Goal: Information Seeking & Learning: Learn about a topic

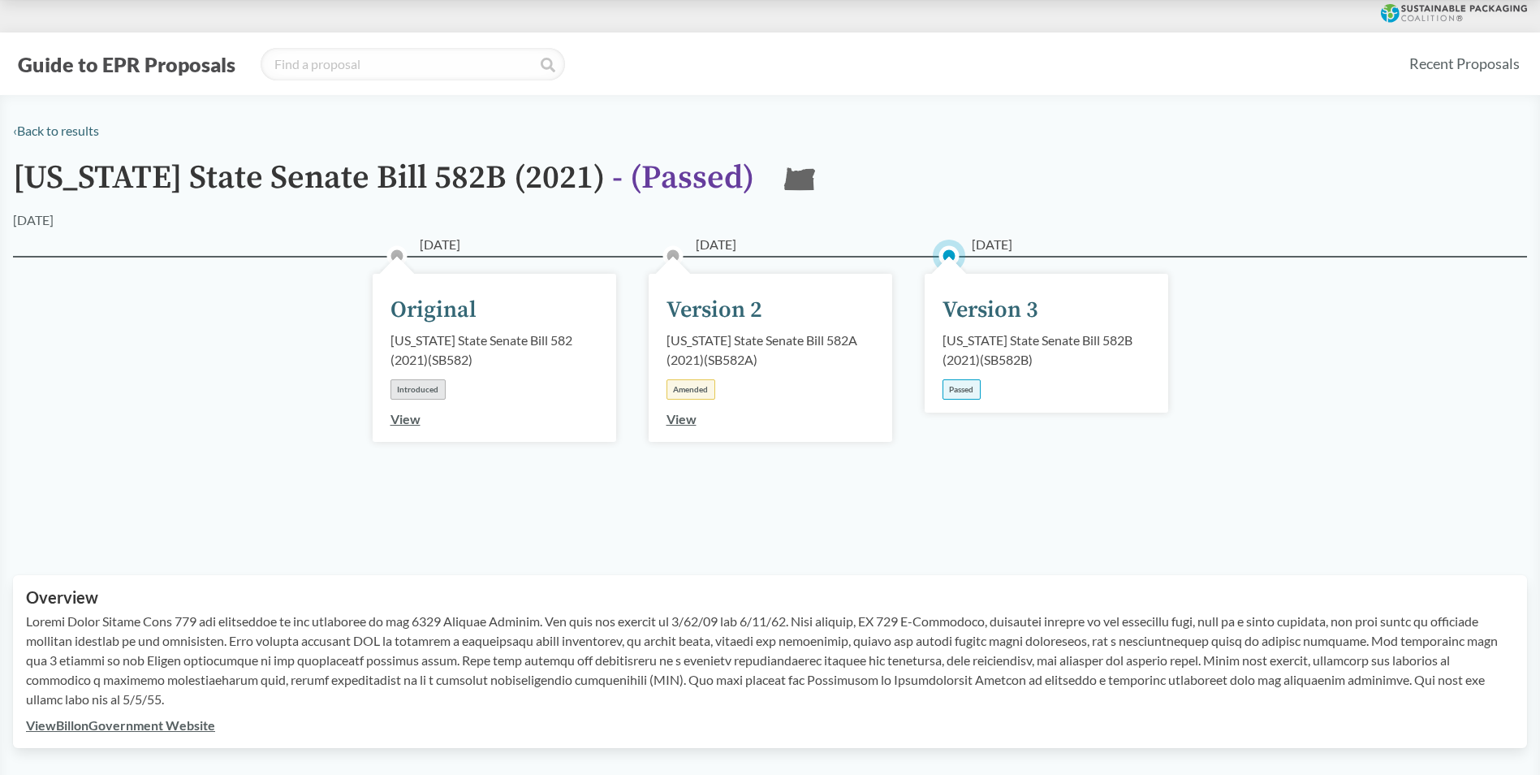
click at [980, 304] on div "Version 3" at bounding box center [991, 310] width 96 height 34
click at [990, 352] on div "[US_STATE] State Senate Bill 582B (2021) ( SB582B )" at bounding box center [1047, 349] width 208 height 39
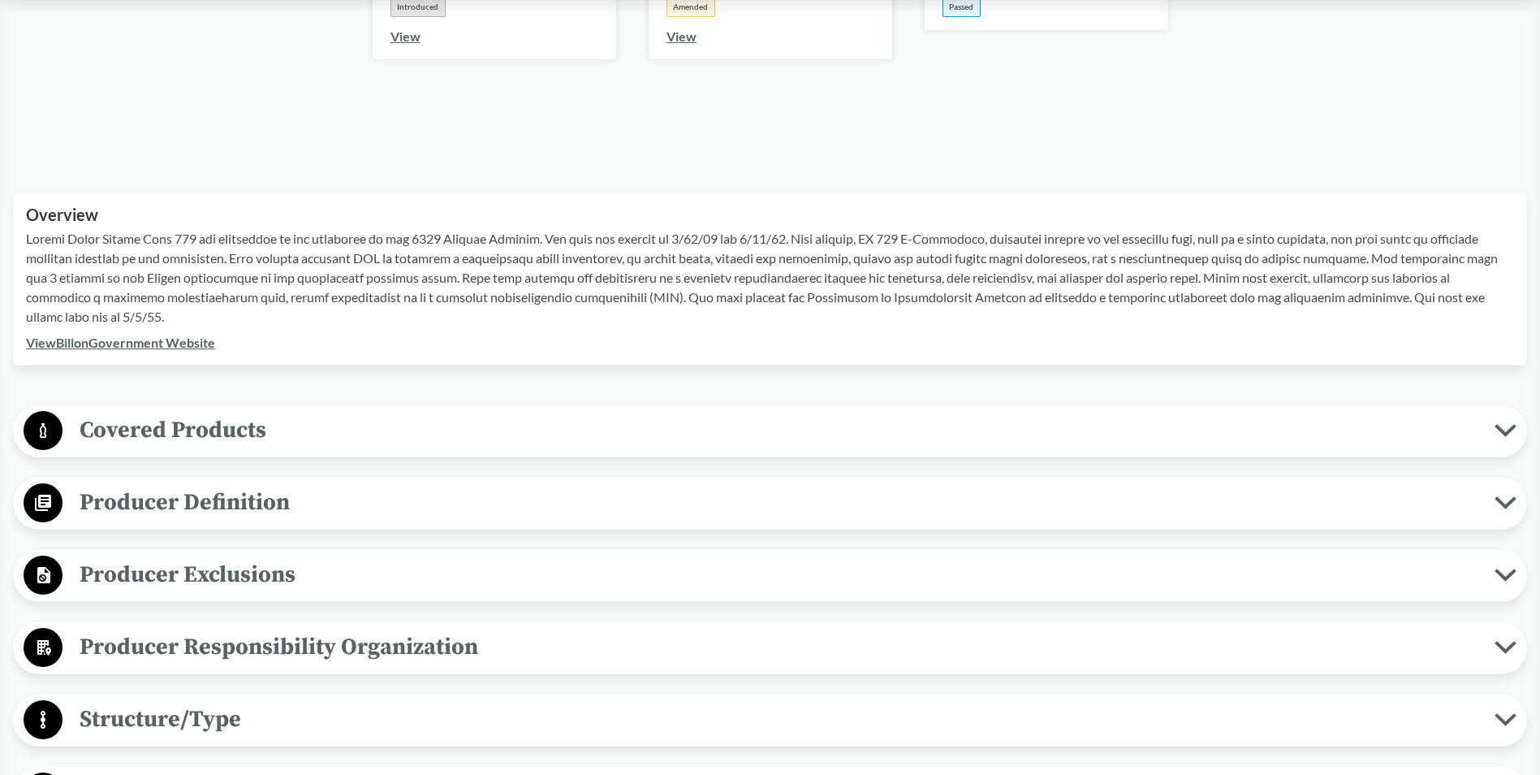
scroll to position [406, 0]
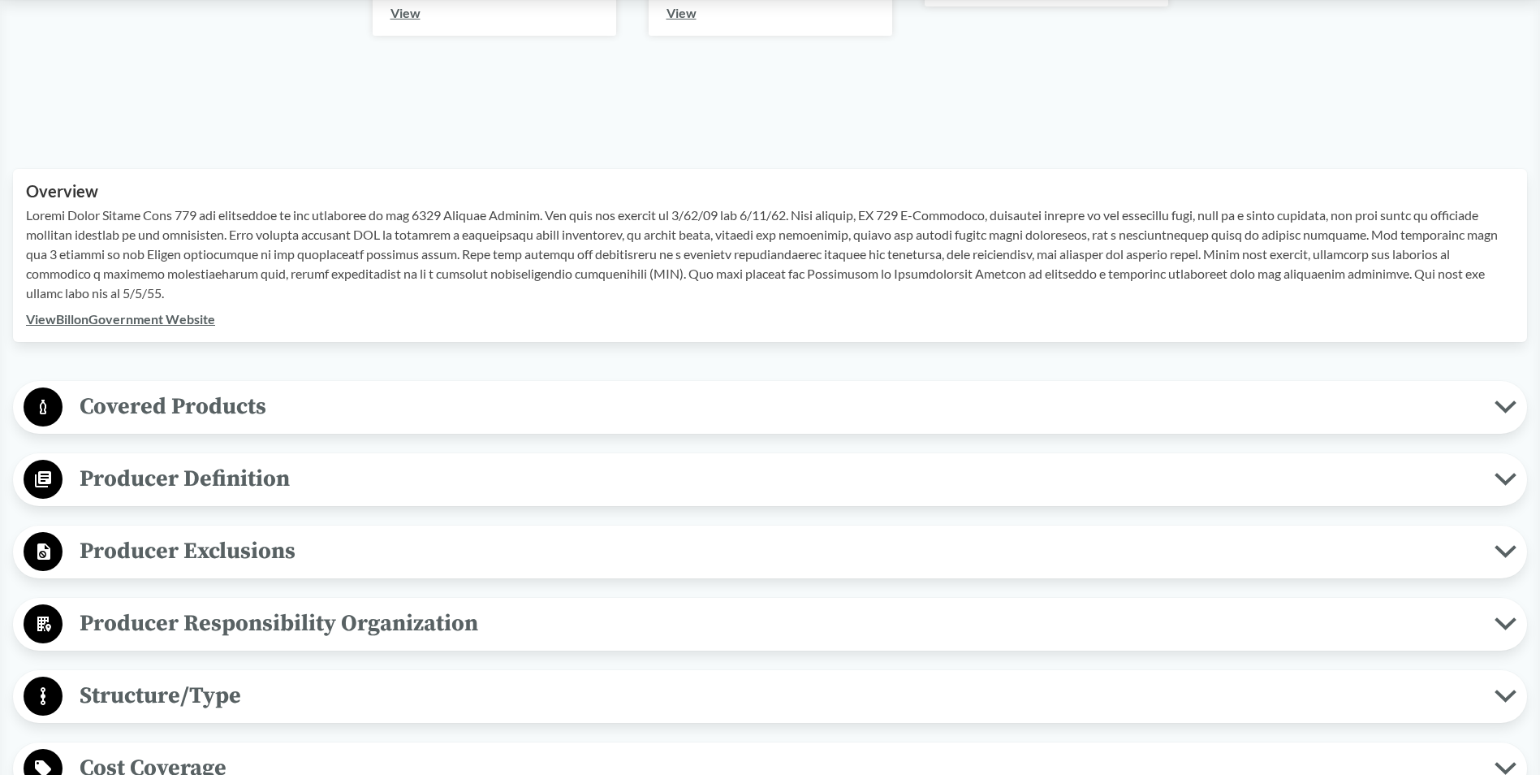
click at [592, 381] on div "Covered Products All Packaging Types Packaging is defined as materials used for…" at bounding box center [770, 407] width 1514 height 53
click at [593, 387] on button "Covered Products" at bounding box center [770, 407] width 1503 height 41
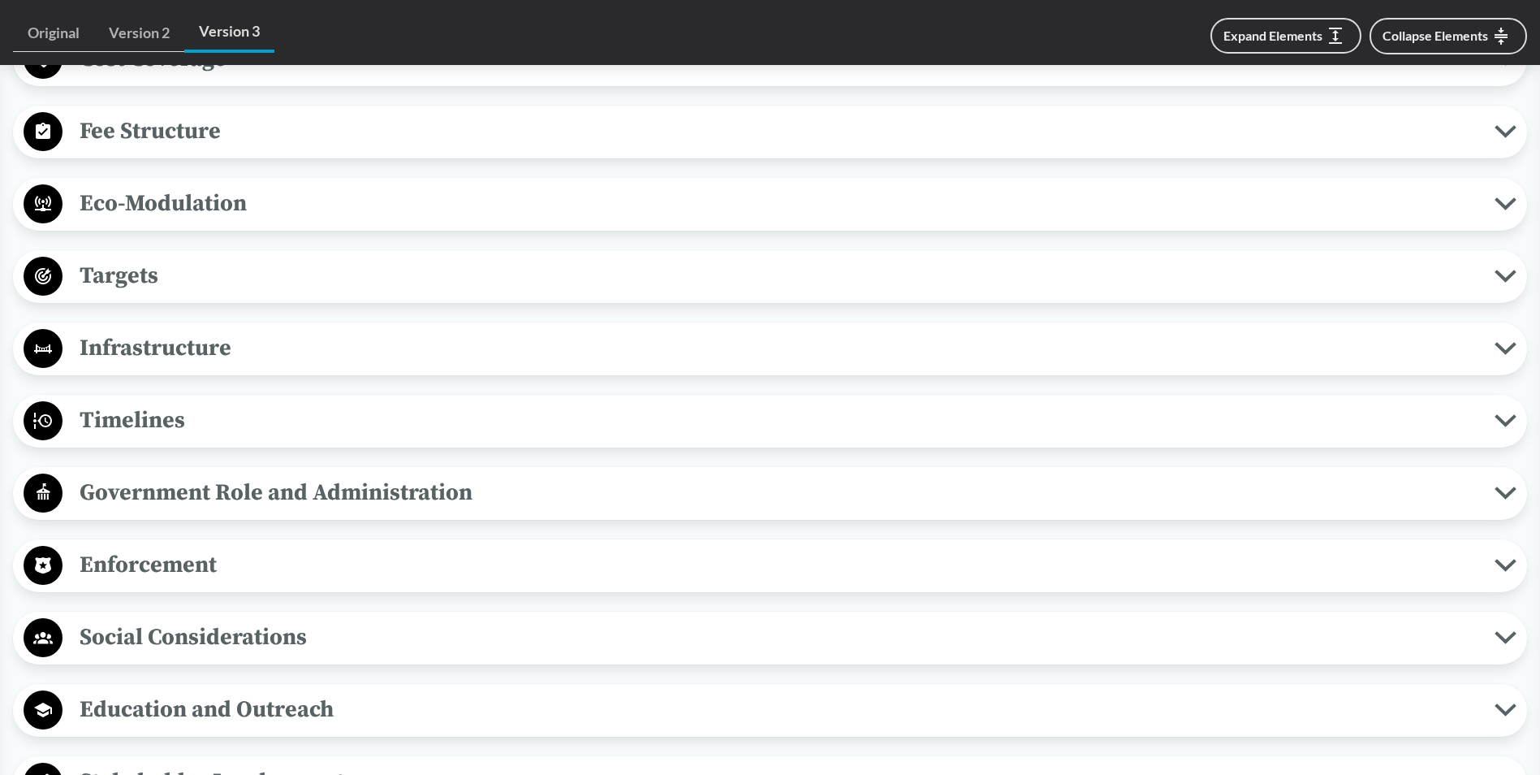
scroll to position [1543, 0]
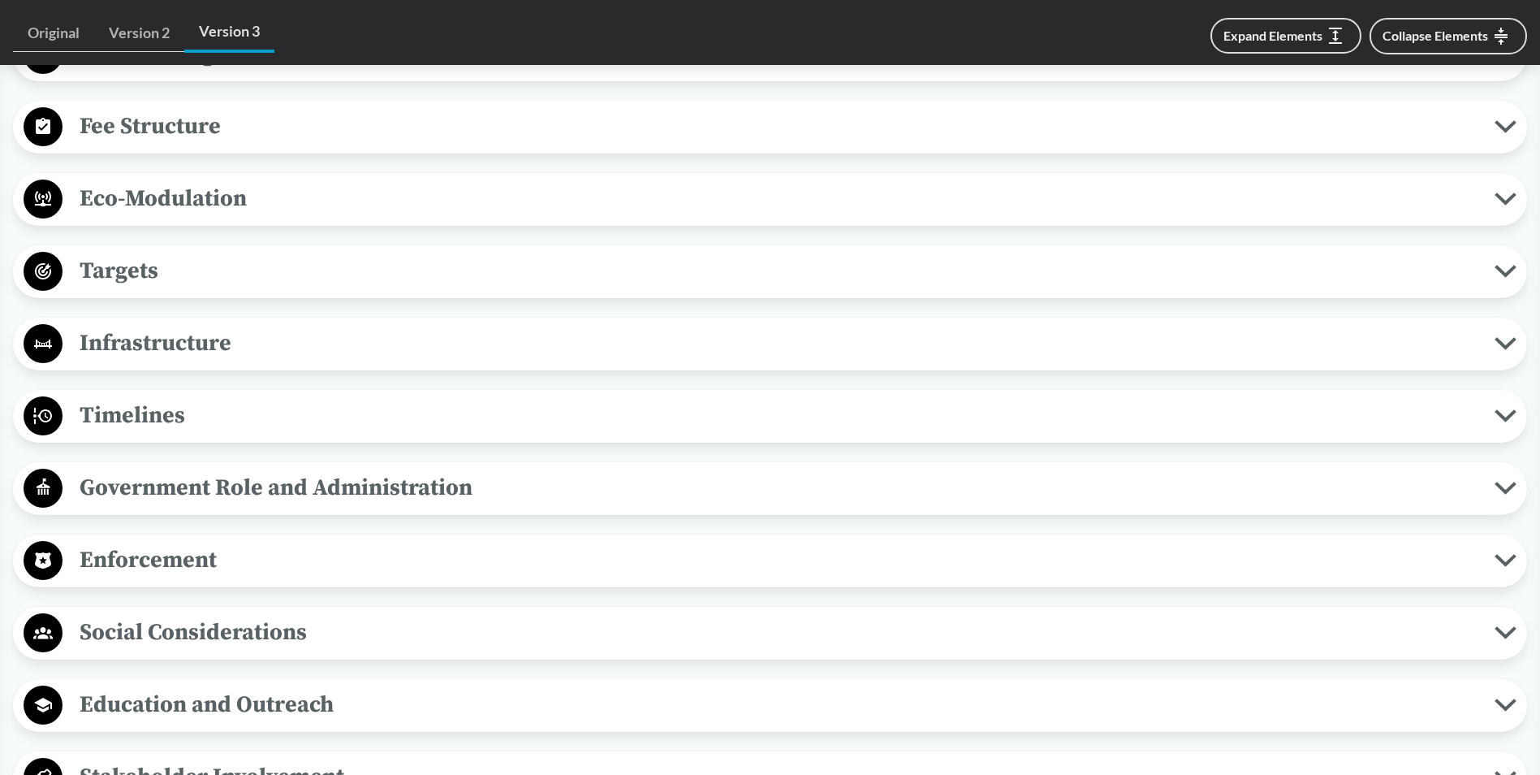
click at [360, 270] on span "Targets" at bounding box center [779, 271] width 1432 height 37
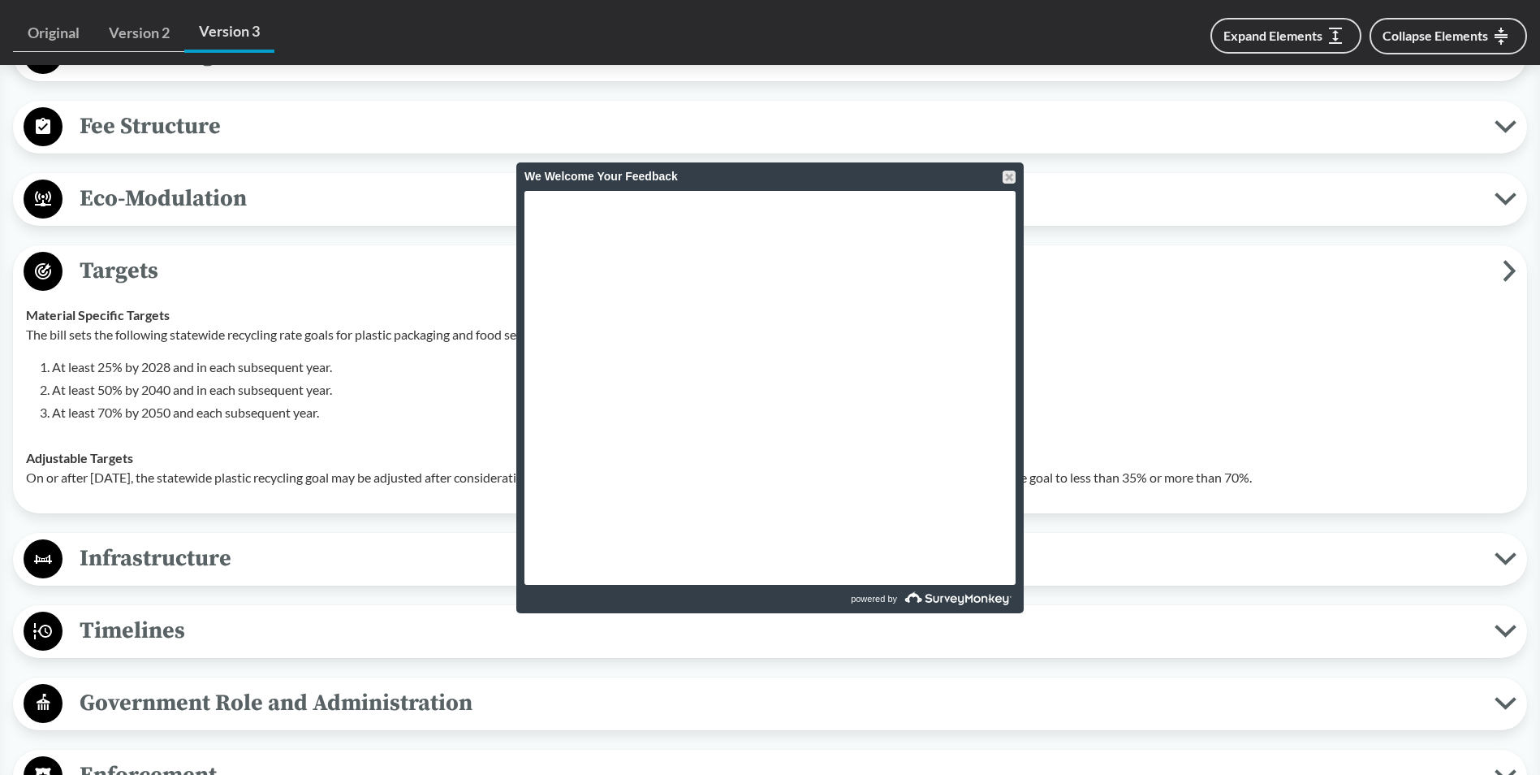
click at [1387, 559] on span "Infrastructure" at bounding box center [779, 558] width 1432 height 37
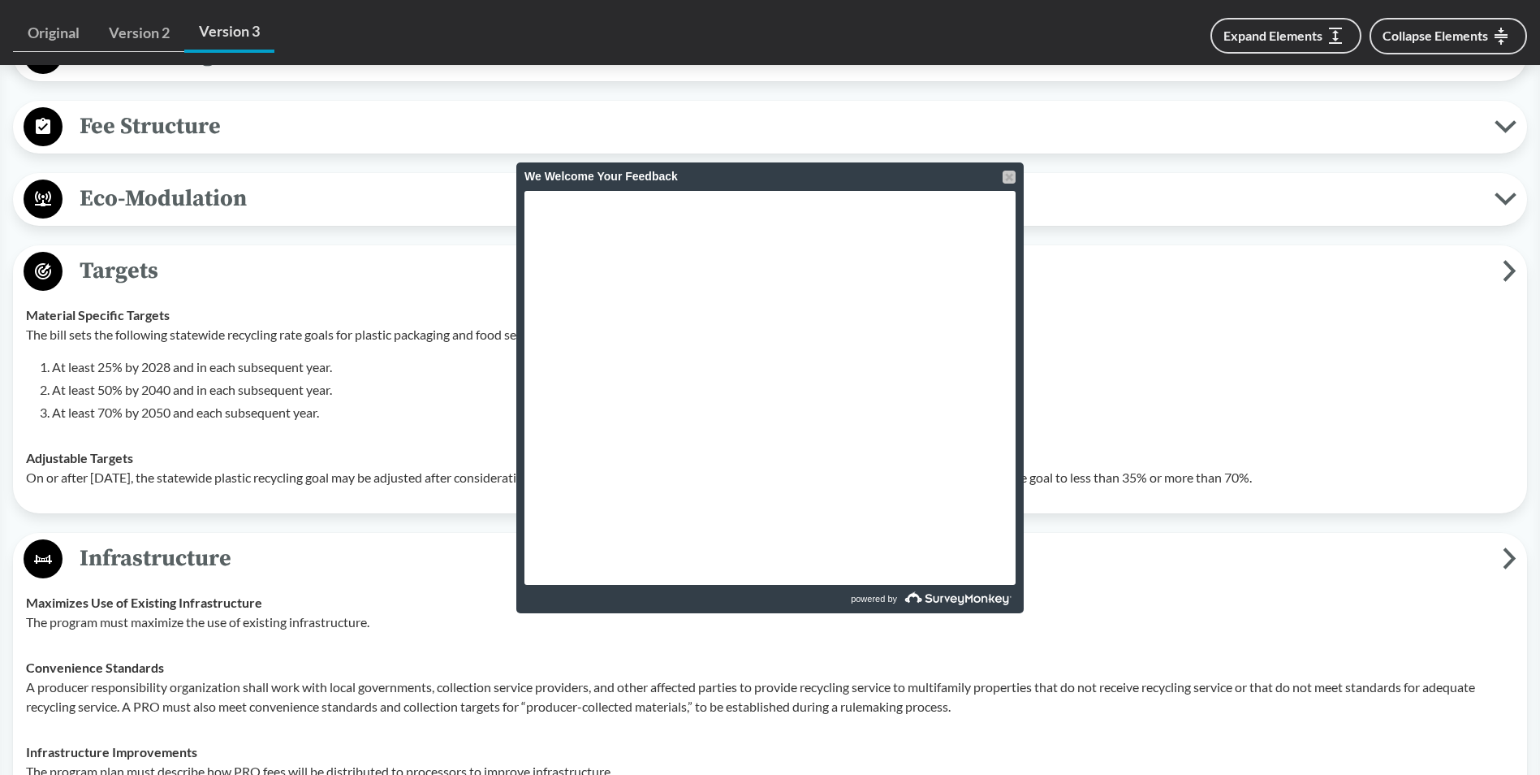
click at [1013, 176] on div at bounding box center [1009, 177] width 13 height 13
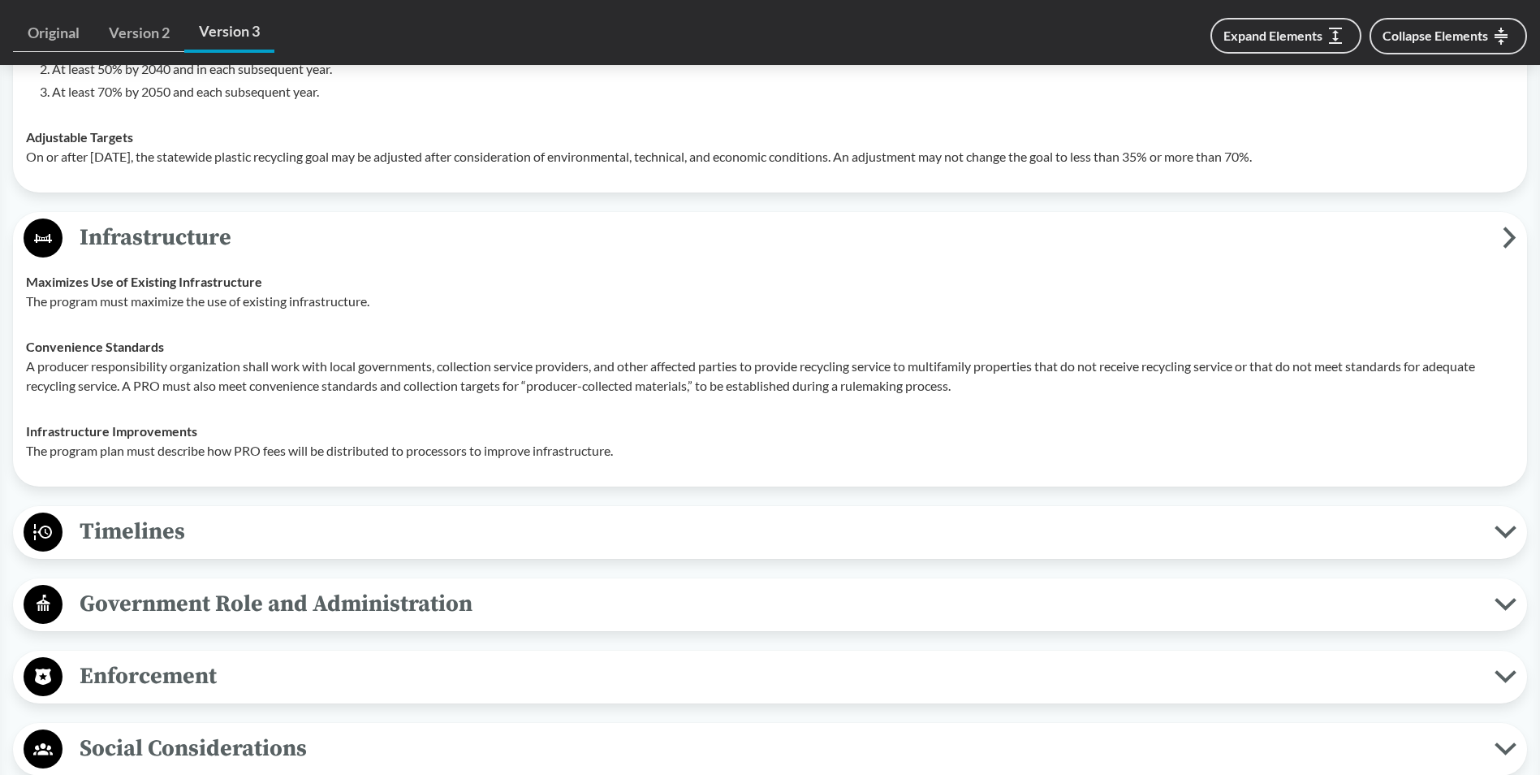
scroll to position [1868, 0]
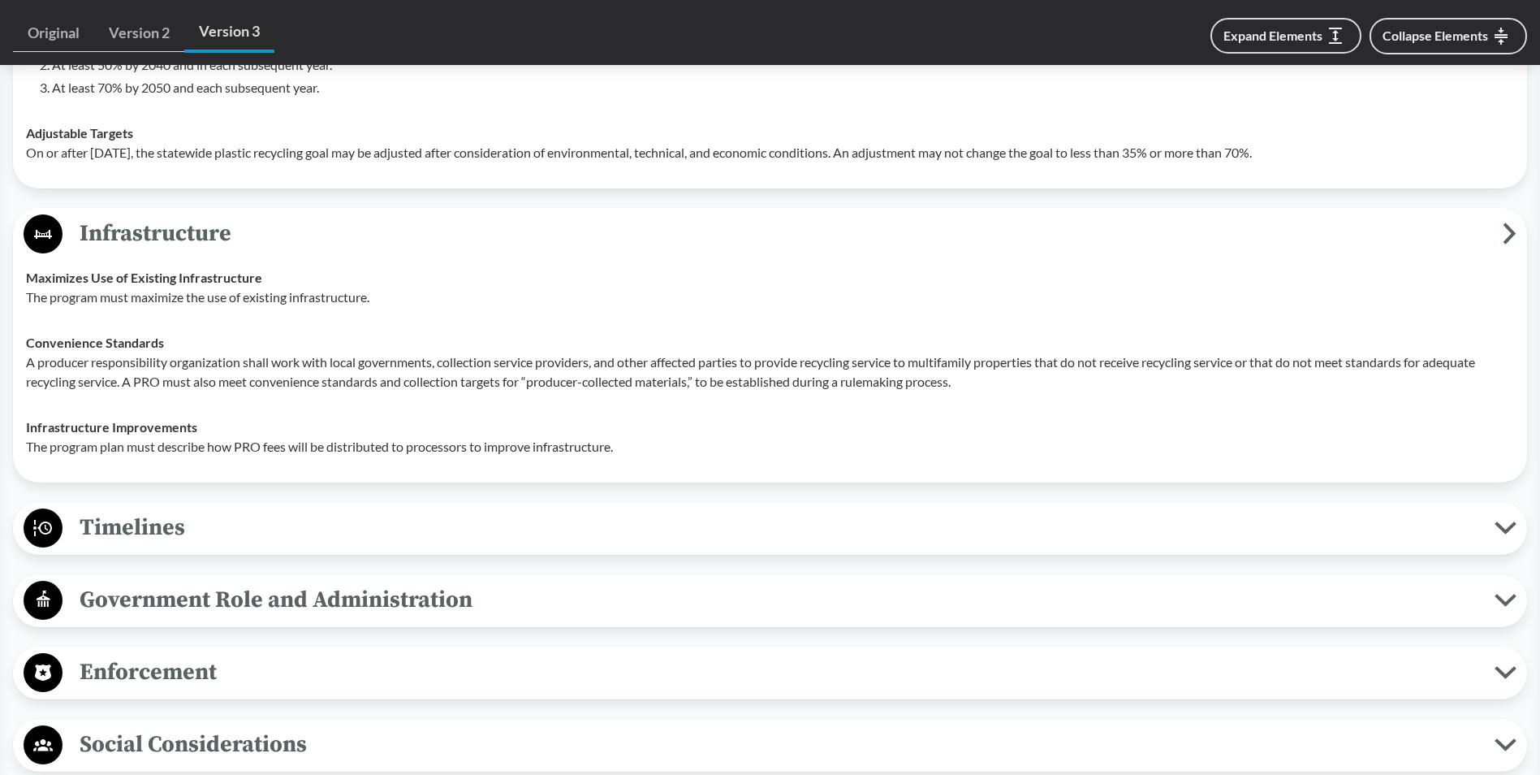
click at [833, 518] on span "Timelines" at bounding box center [779, 527] width 1432 height 37
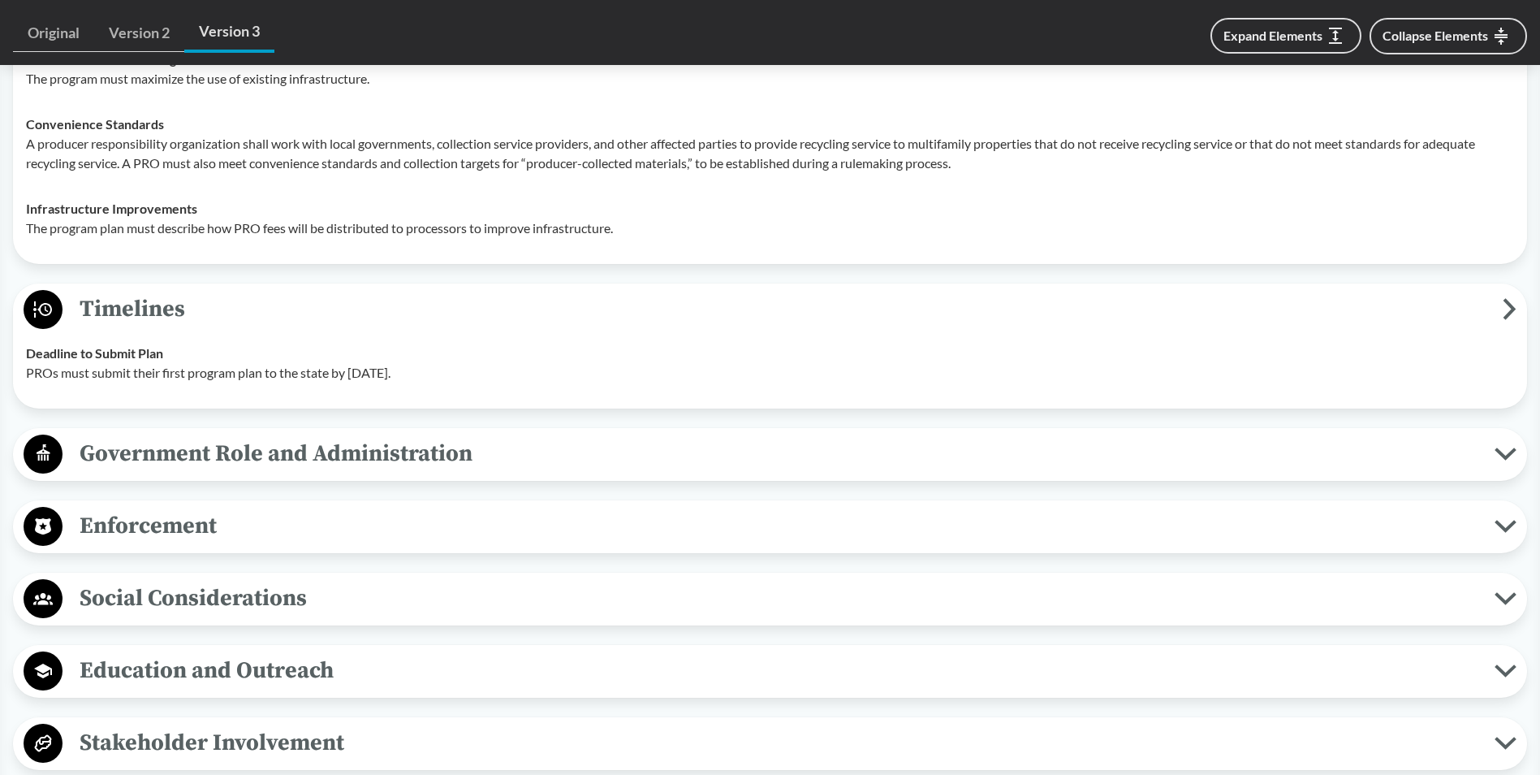
scroll to position [2111, 0]
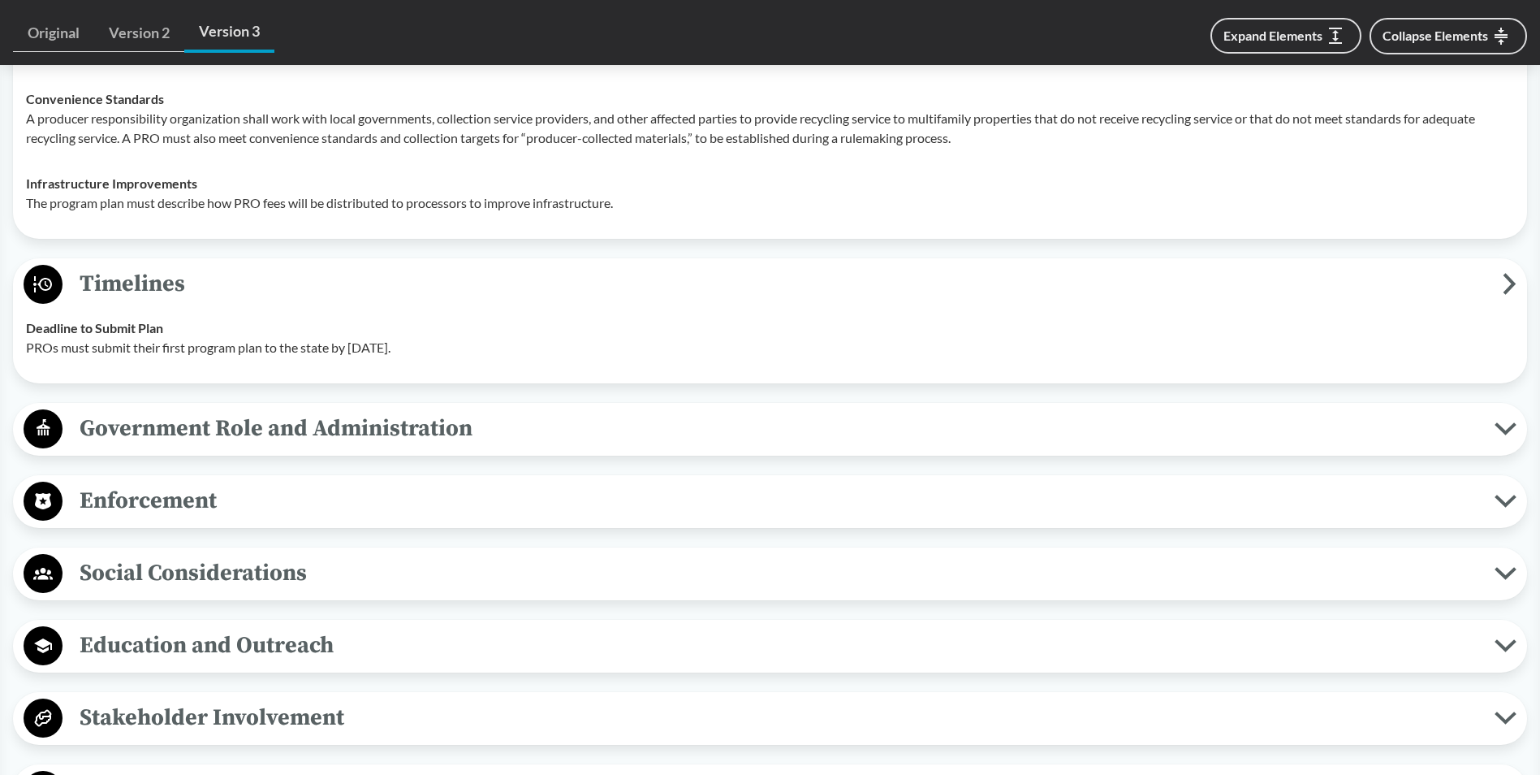
click at [837, 497] on span "Enforcement" at bounding box center [779, 500] width 1432 height 37
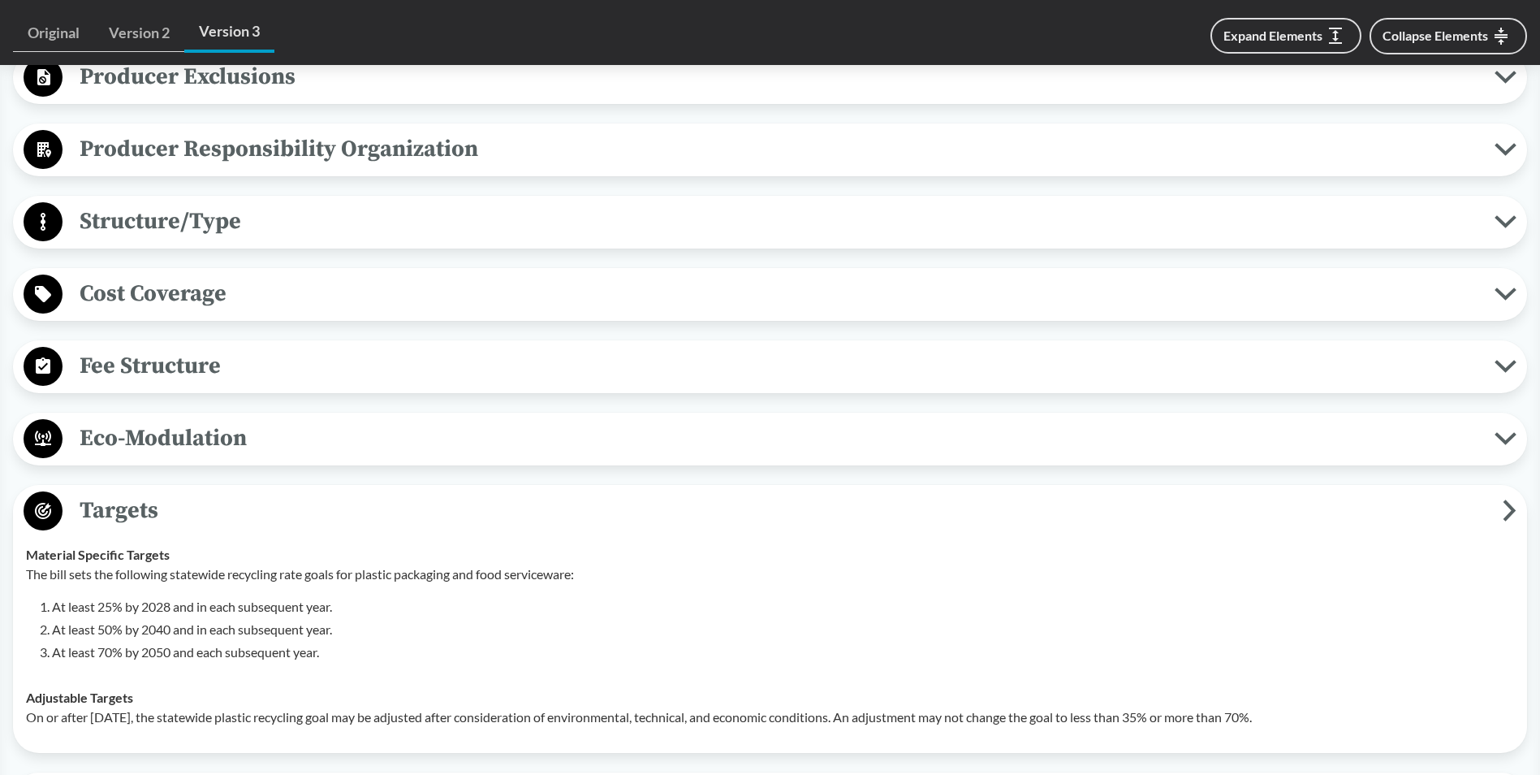
scroll to position [1299, 0]
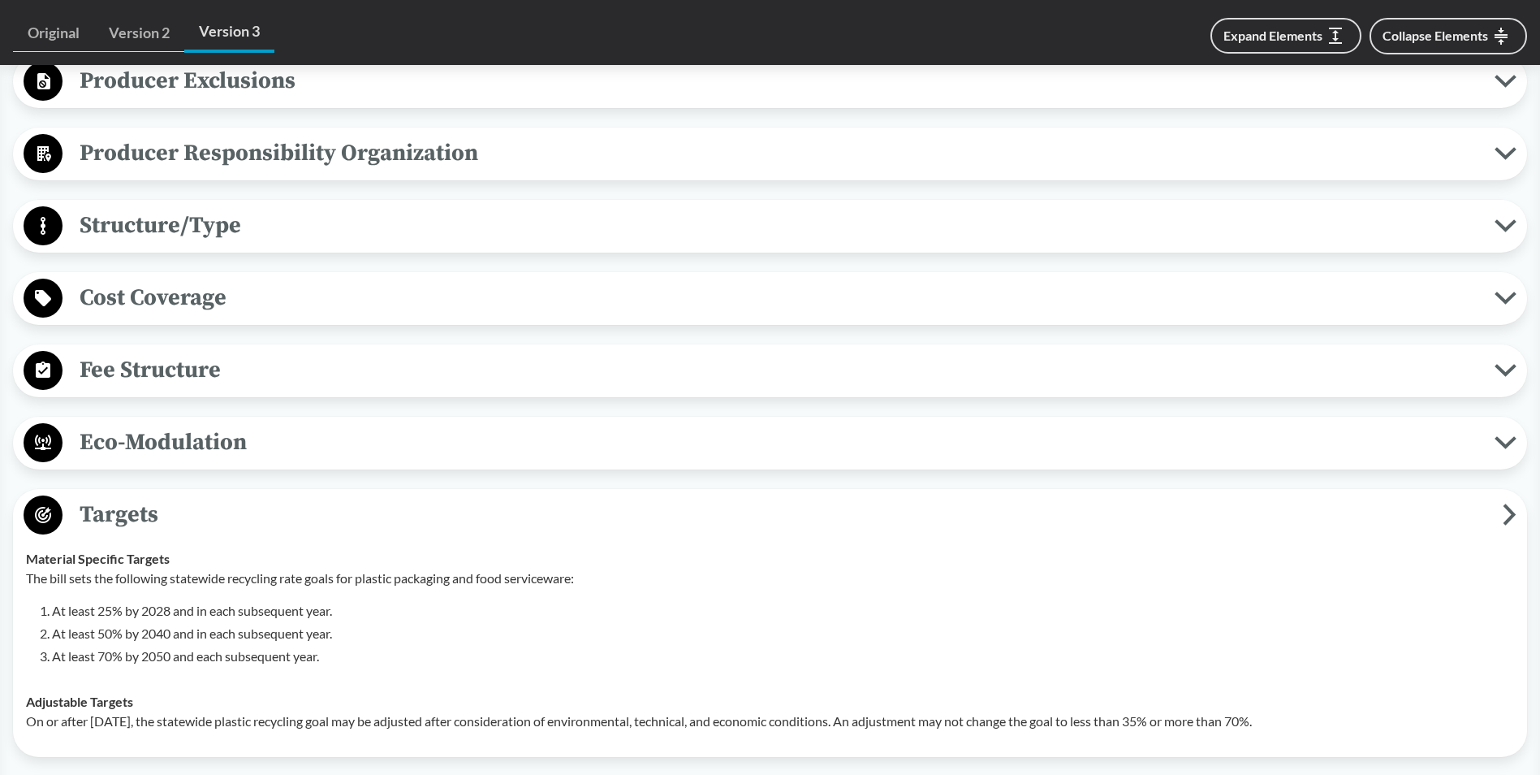
click at [702, 444] on span "Eco-Modulation" at bounding box center [779, 442] width 1432 height 37
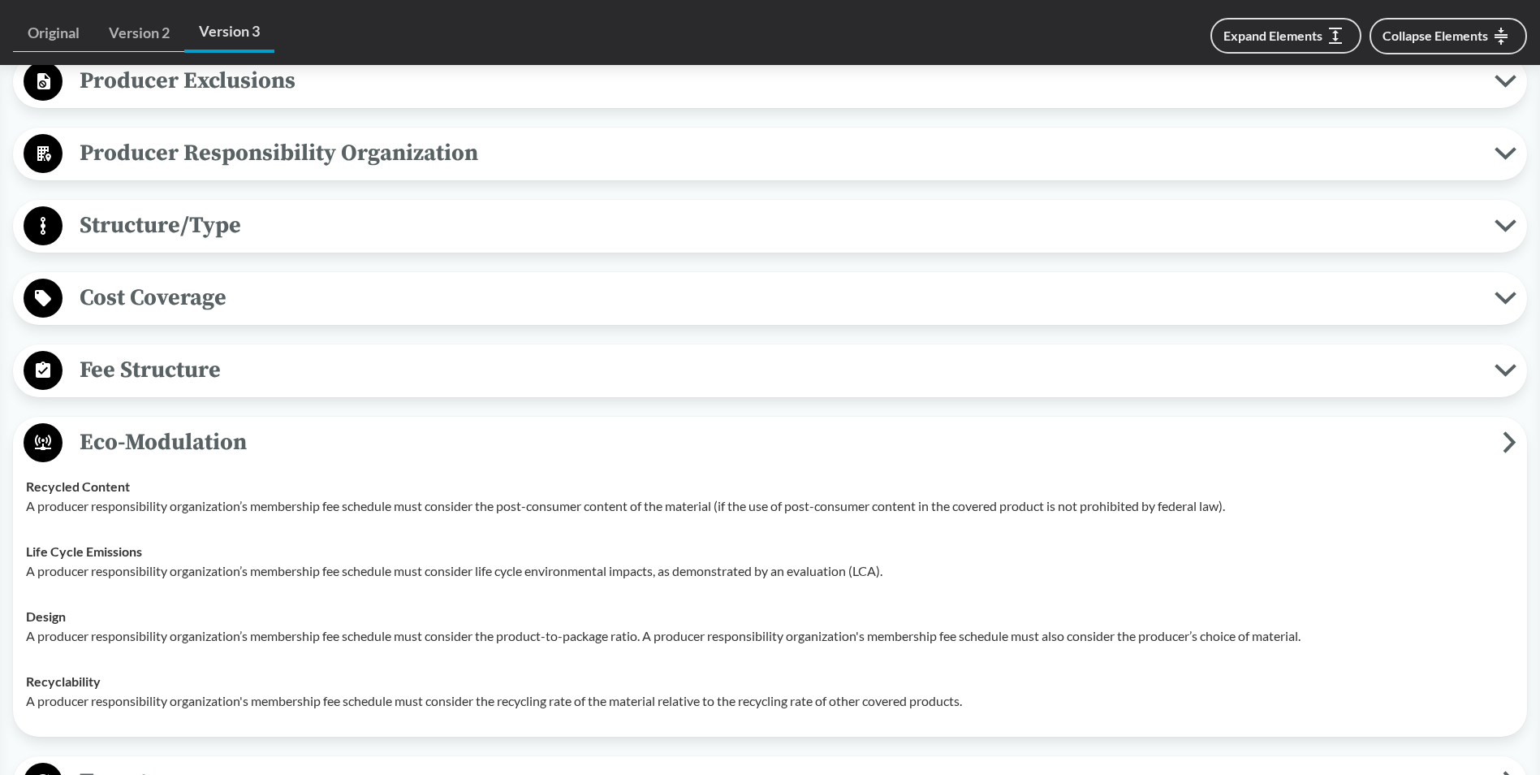
click at [625, 300] on span "Cost Coverage" at bounding box center [779, 297] width 1432 height 37
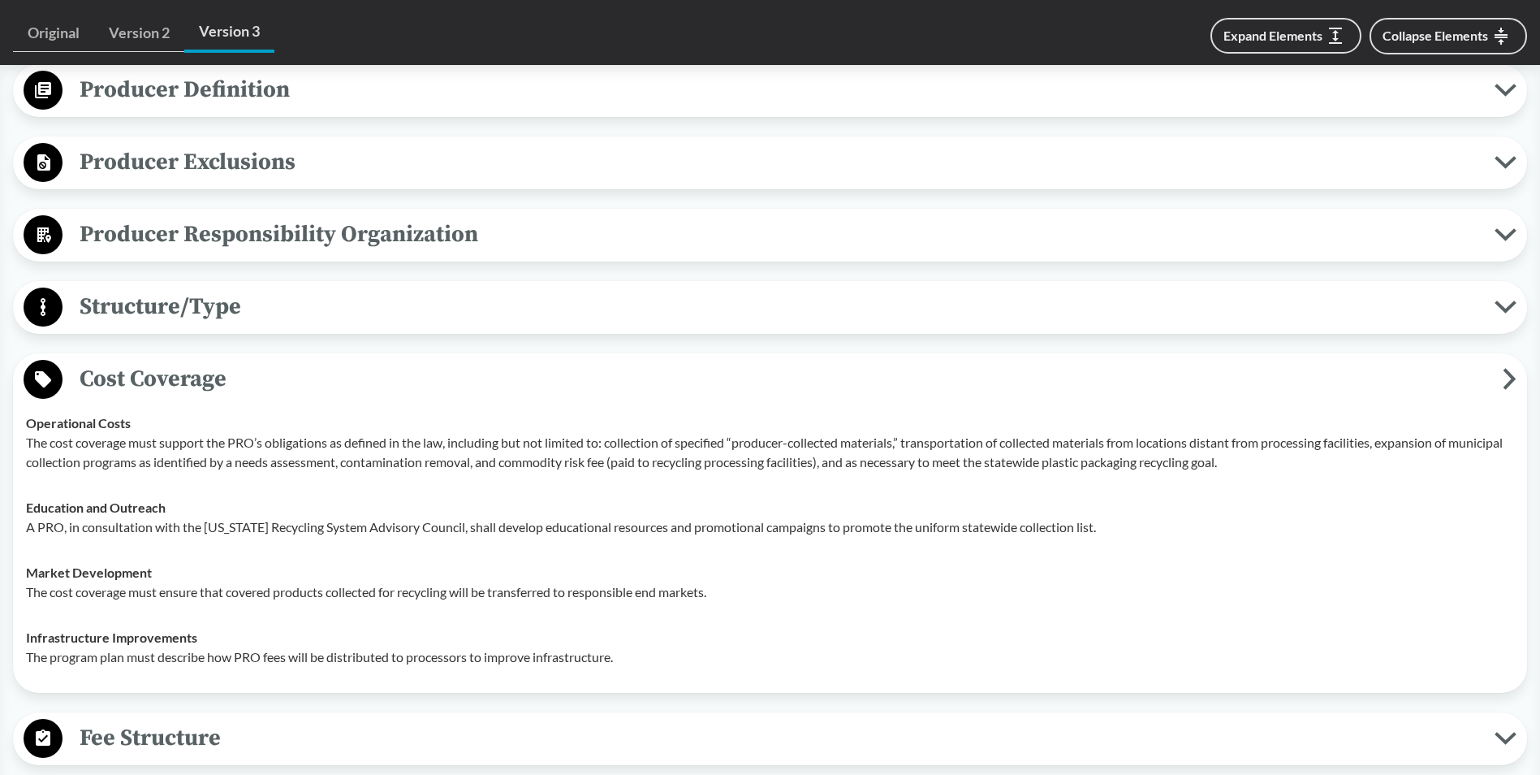
scroll to position [1137, 0]
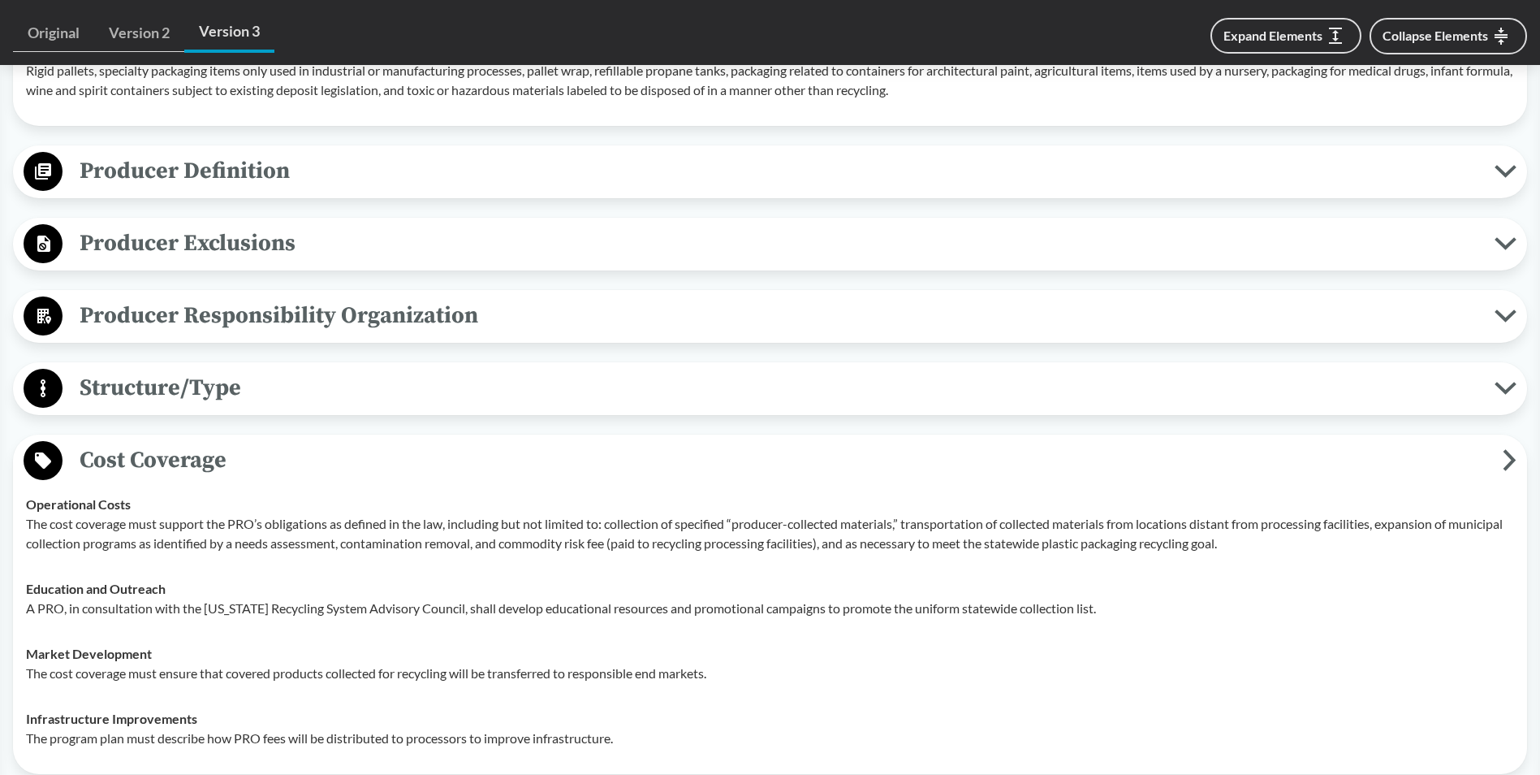
click at [598, 314] on span "Producer Responsibility Organization" at bounding box center [779, 315] width 1432 height 37
